Goal: Transaction & Acquisition: Purchase product/service

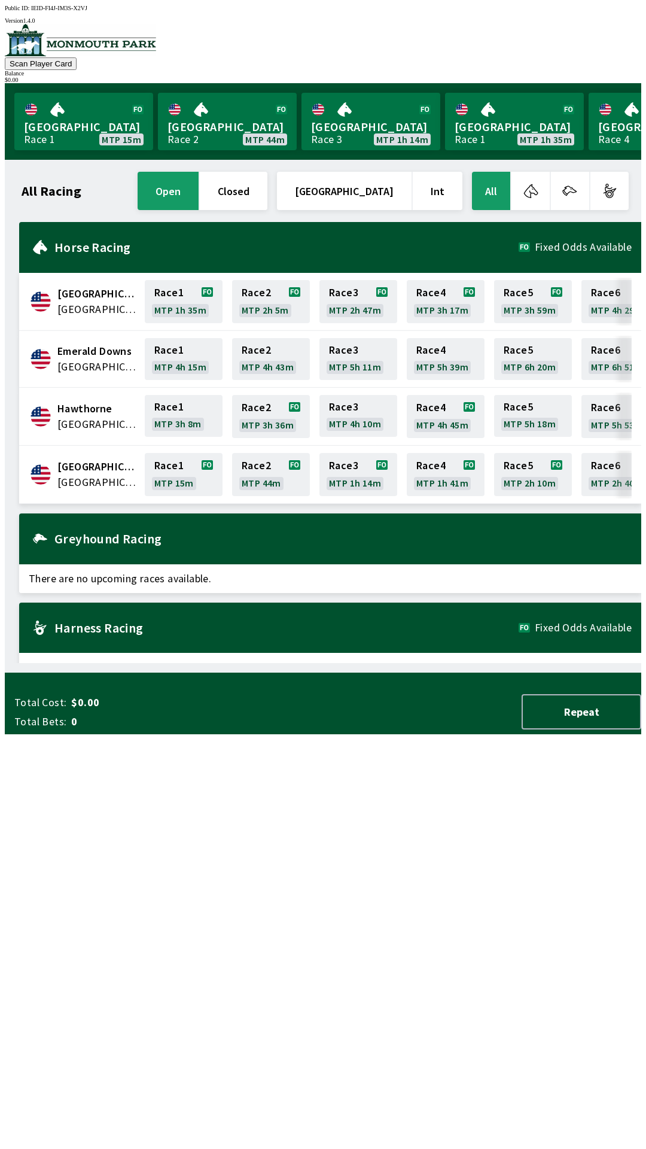
click at [52, 114] on link "[GEOGRAPHIC_DATA] Race 1 MTP 15m" at bounding box center [83, 121] width 139 height 57
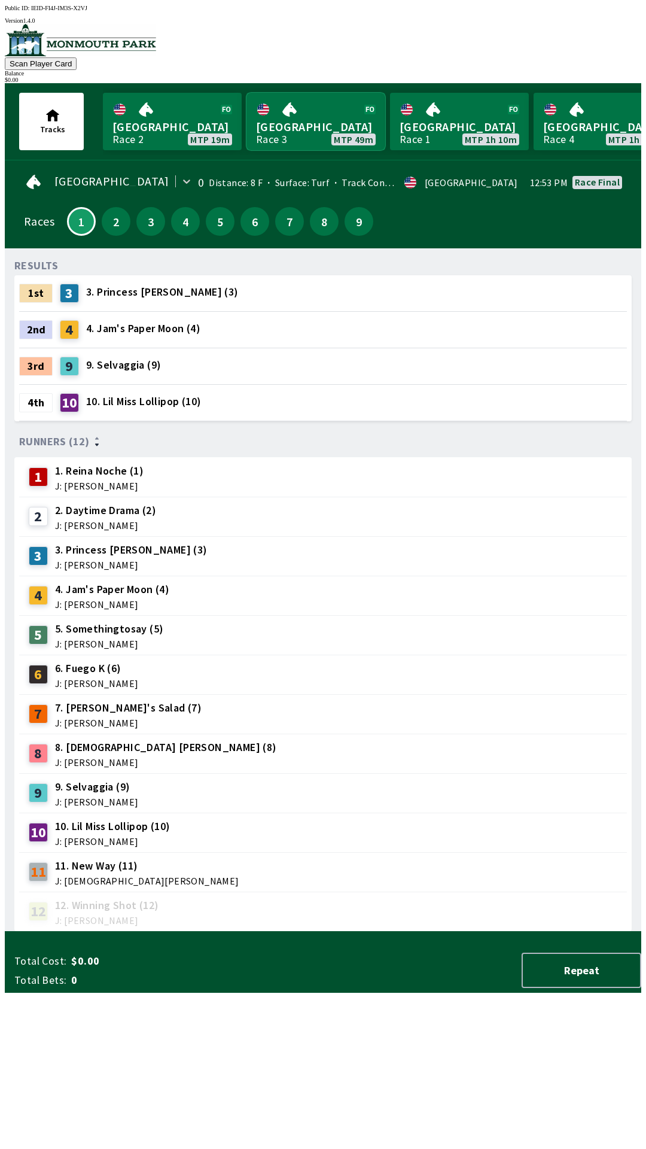
click at [328, 114] on link "[GEOGRAPHIC_DATA] Race 3 MTP 49m" at bounding box center [316, 121] width 139 height 57
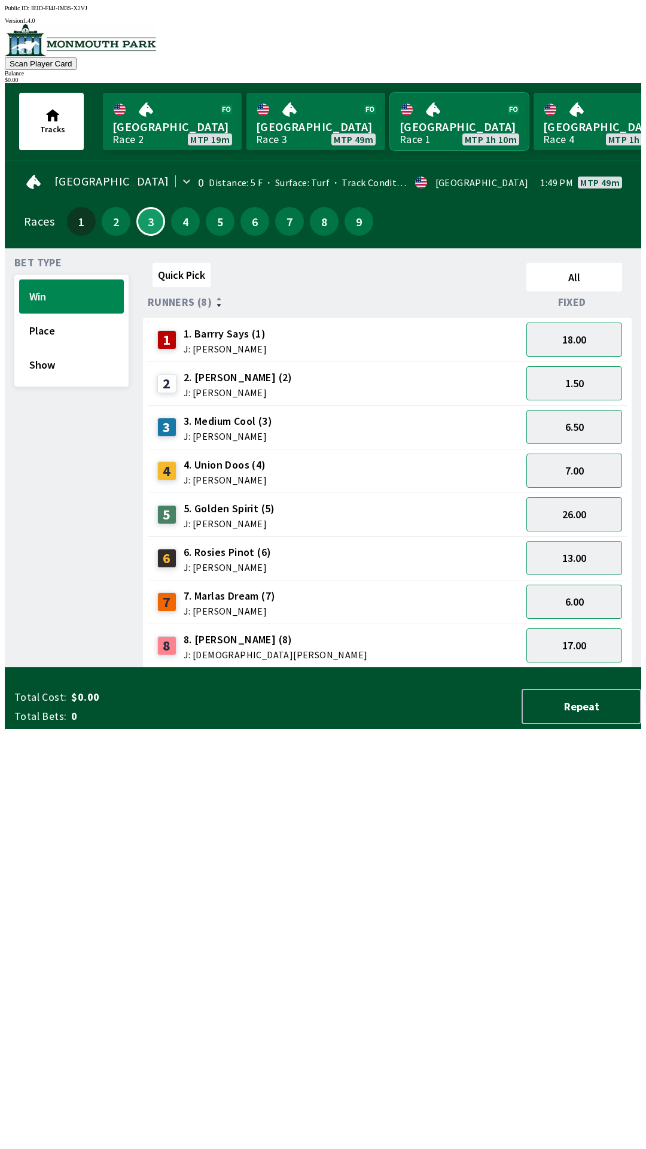
click at [462, 126] on link "Canterbury Park Race 1 MTP 1h 10m" at bounding box center [459, 121] width 139 height 57
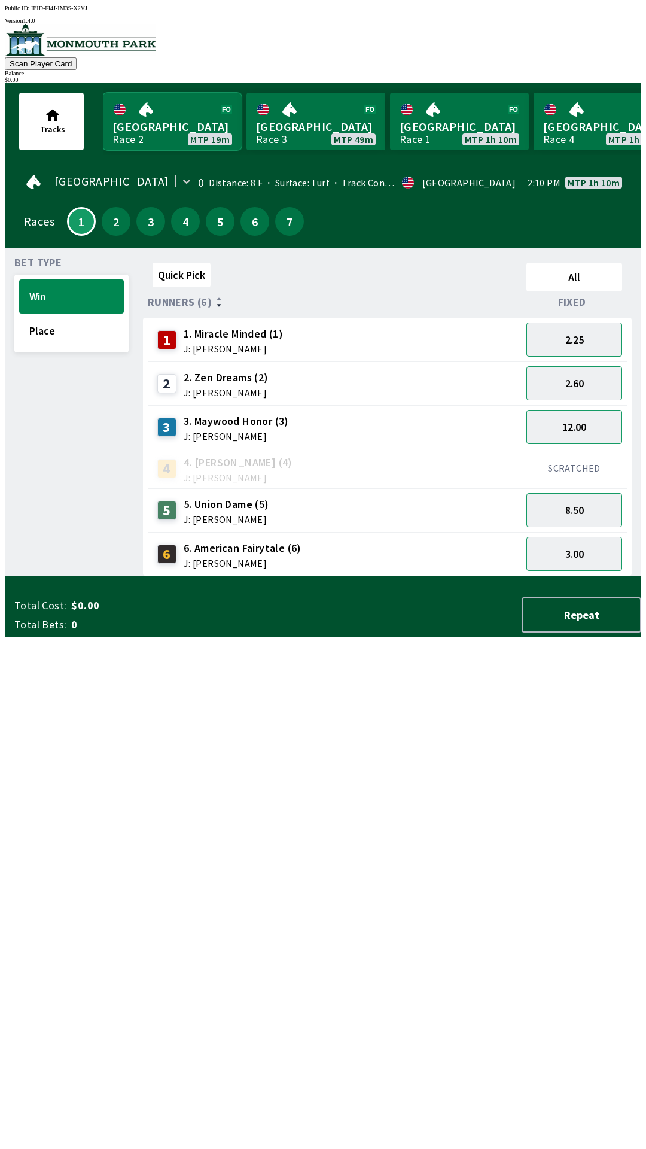
click at [172, 124] on link "[GEOGRAPHIC_DATA] Race 2 MTP 19m" at bounding box center [172, 121] width 139 height 57
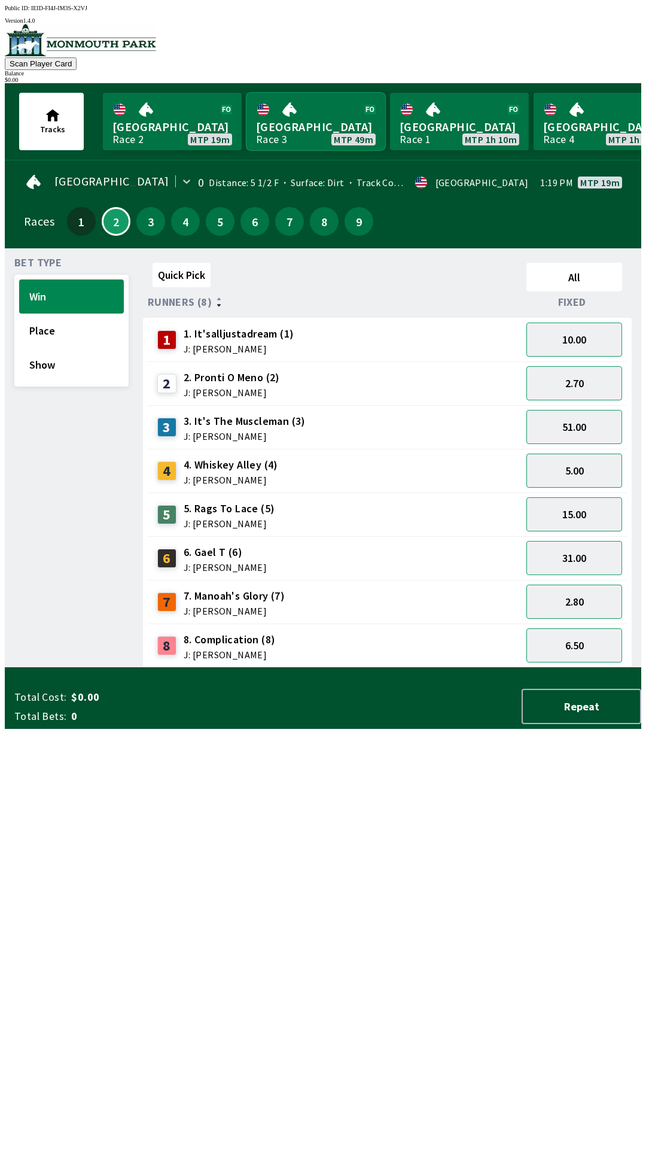
click at [336, 127] on link "[GEOGRAPHIC_DATA] Race 3 MTP 49m" at bounding box center [316, 121] width 139 height 57
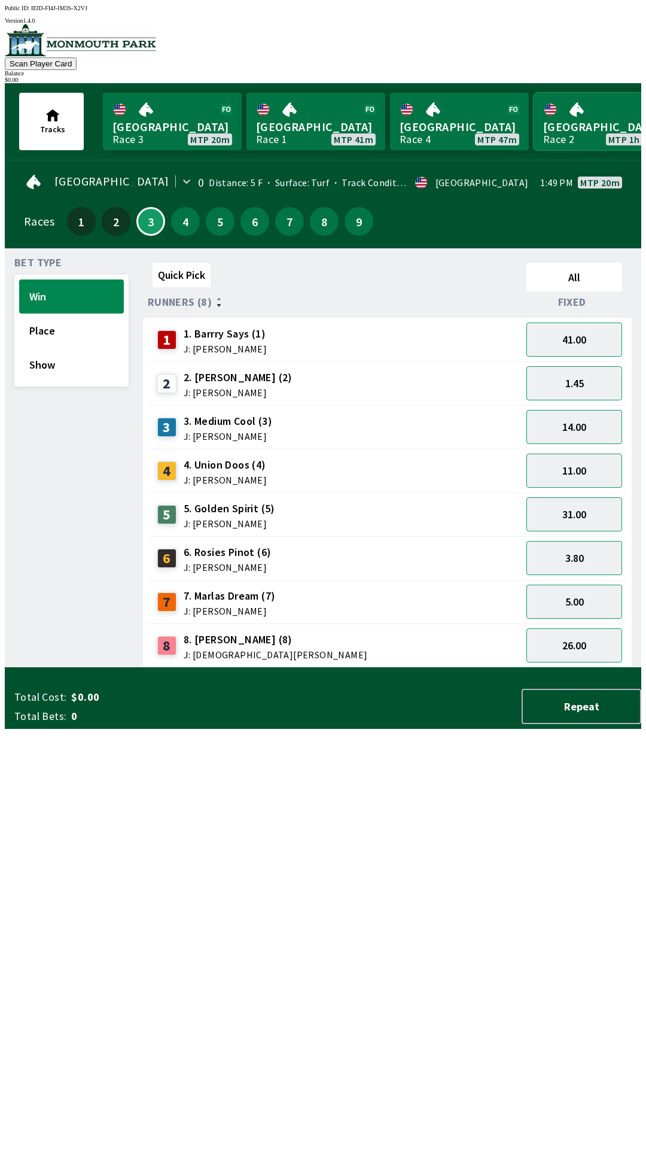
click at [578, 123] on link "Canterbury Park Race 2 MTP 1h 11m" at bounding box center [603, 121] width 139 height 57
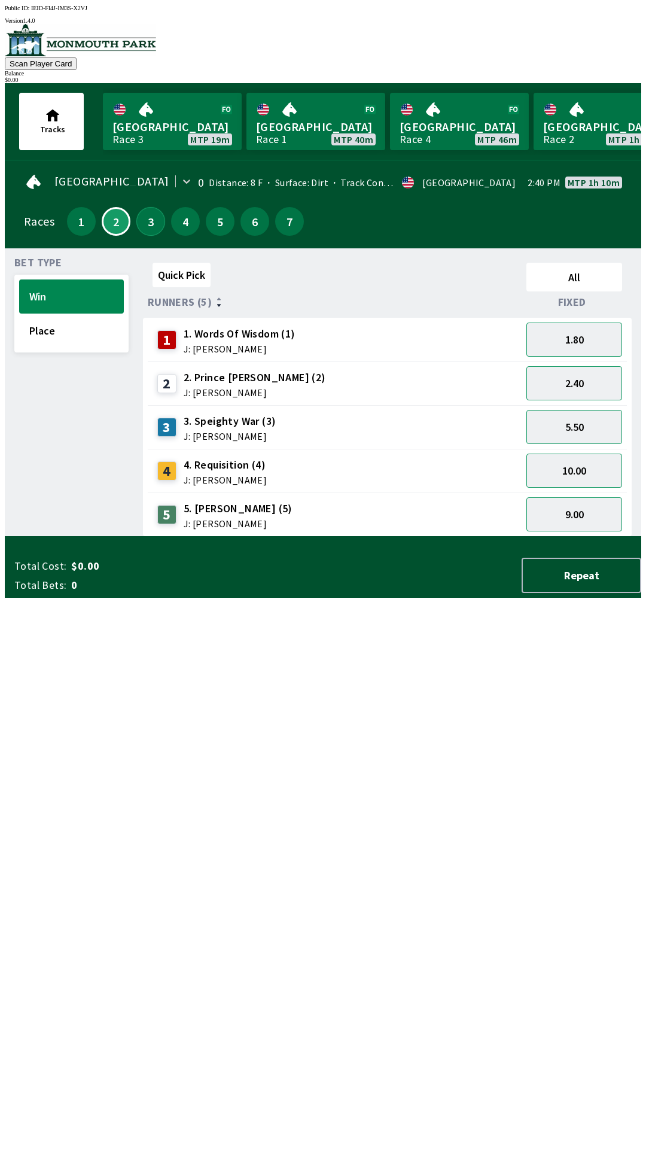
click at [143, 215] on button "3" at bounding box center [150, 221] width 29 height 29
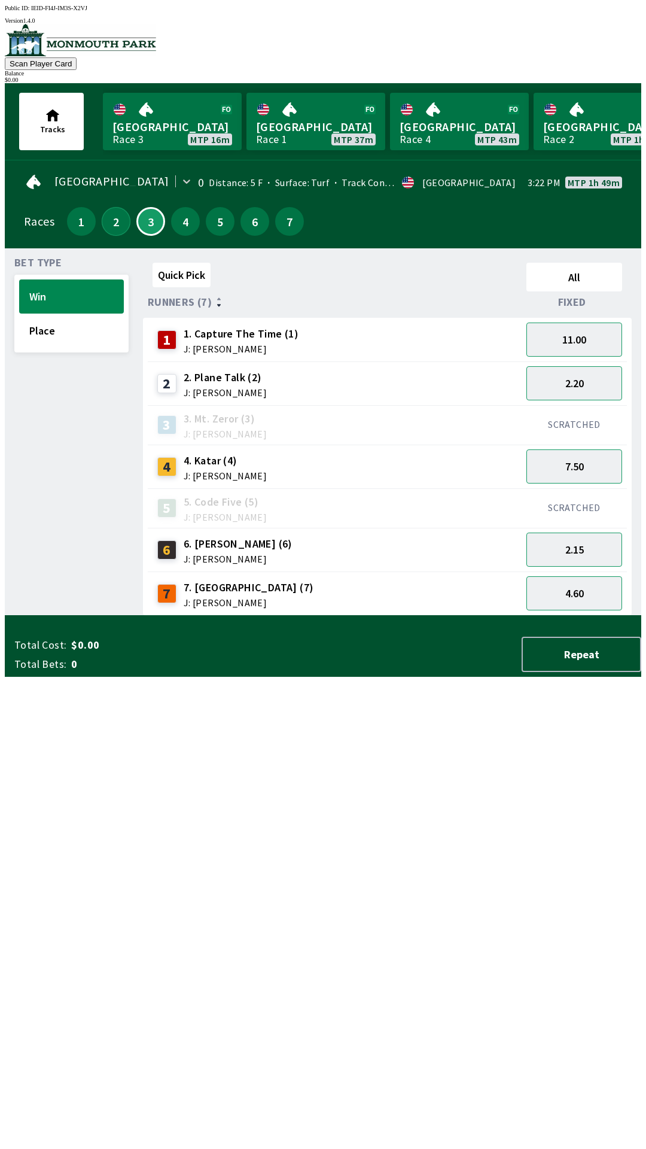
click at [109, 228] on button "2" at bounding box center [116, 221] width 29 height 29
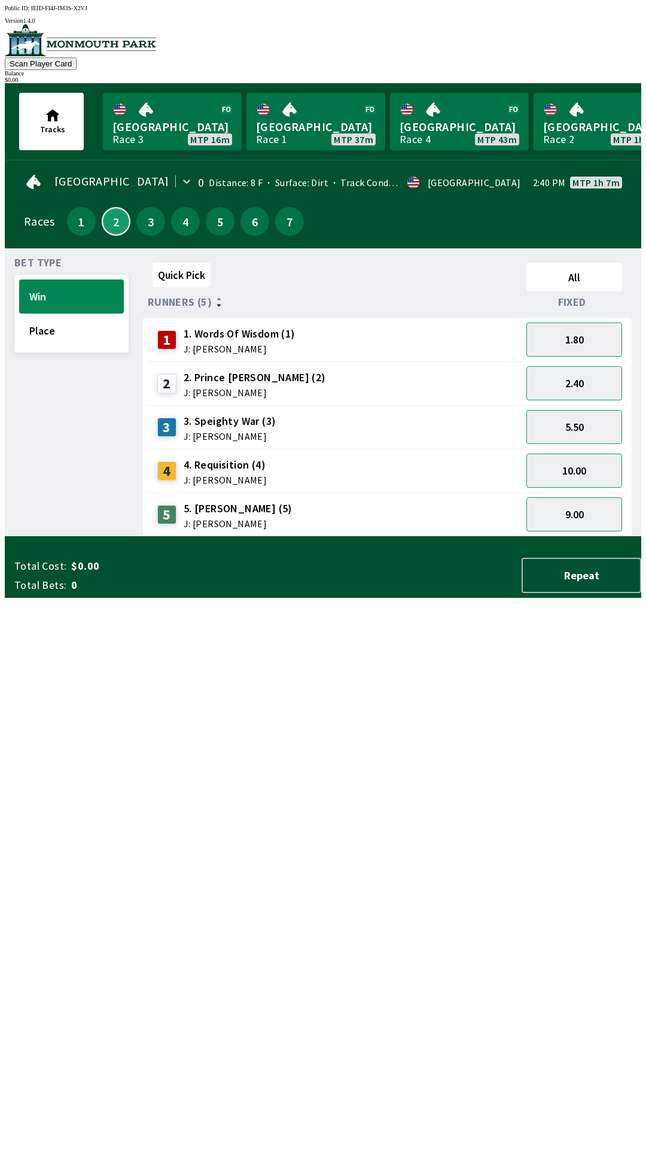
click at [122, 212] on button "2" at bounding box center [116, 221] width 29 height 29
click at [118, 212] on button "2" at bounding box center [116, 221] width 29 height 29
click at [112, 220] on button "2" at bounding box center [116, 221] width 29 height 29
click at [151, 218] on button "3" at bounding box center [150, 221] width 29 height 29
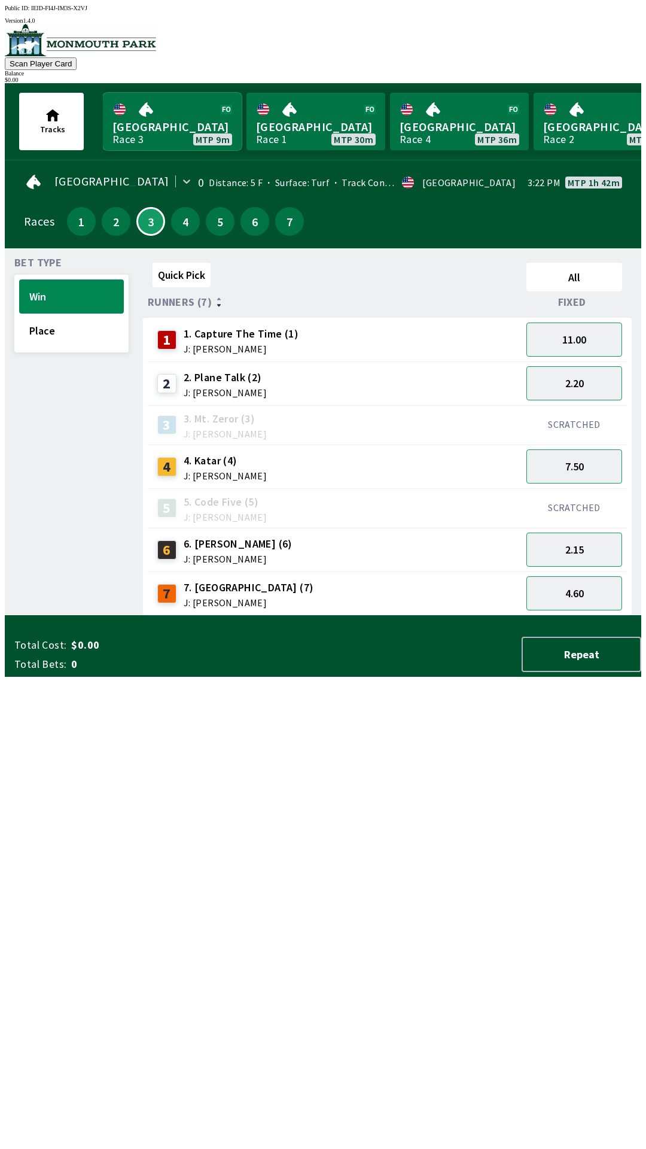
click at [151, 125] on link "Monmouth Park Race 3 MTP 9m" at bounding box center [172, 121] width 139 height 57
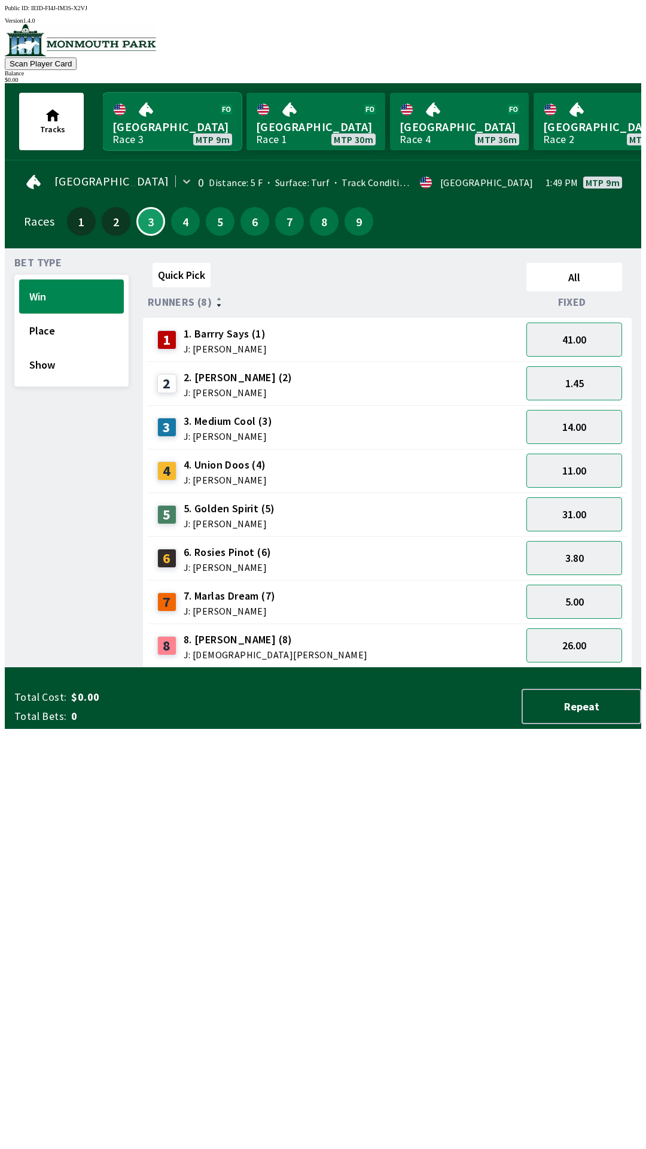
click at [171, 117] on link "Monmouth Park Race 3 MTP 9m" at bounding box center [172, 121] width 139 height 57
click at [169, 130] on link "Monmouth Park Race 3 MTP 9m" at bounding box center [172, 121] width 139 height 57
click at [74, 374] on button "Show" at bounding box center [71, 365] width 105 height 34
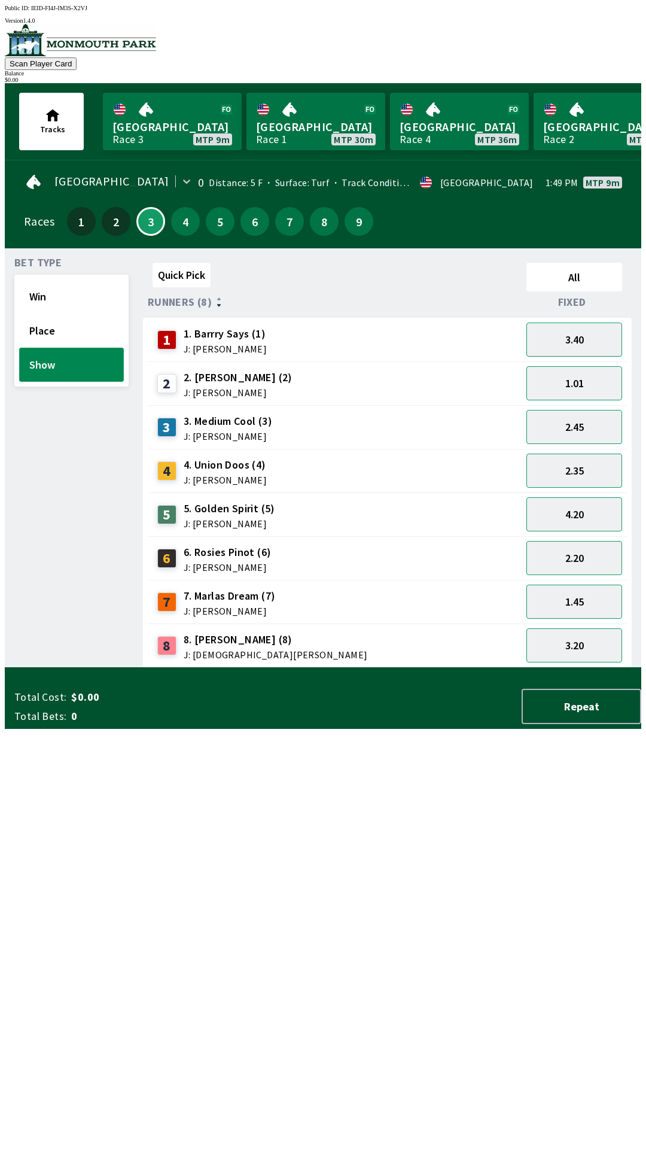
click at [57, 372] on button "Show" at bounding box center [71, 365] width 105 height 34
click at [60, 362] on button "Show" at bounding box center [71, 365] width 105 height 34
click at [57, 368] on button "Show" at bounding box center [71, 365] width 105 height 34
